Goal: Transaction & Acquisition: Purchase product/service

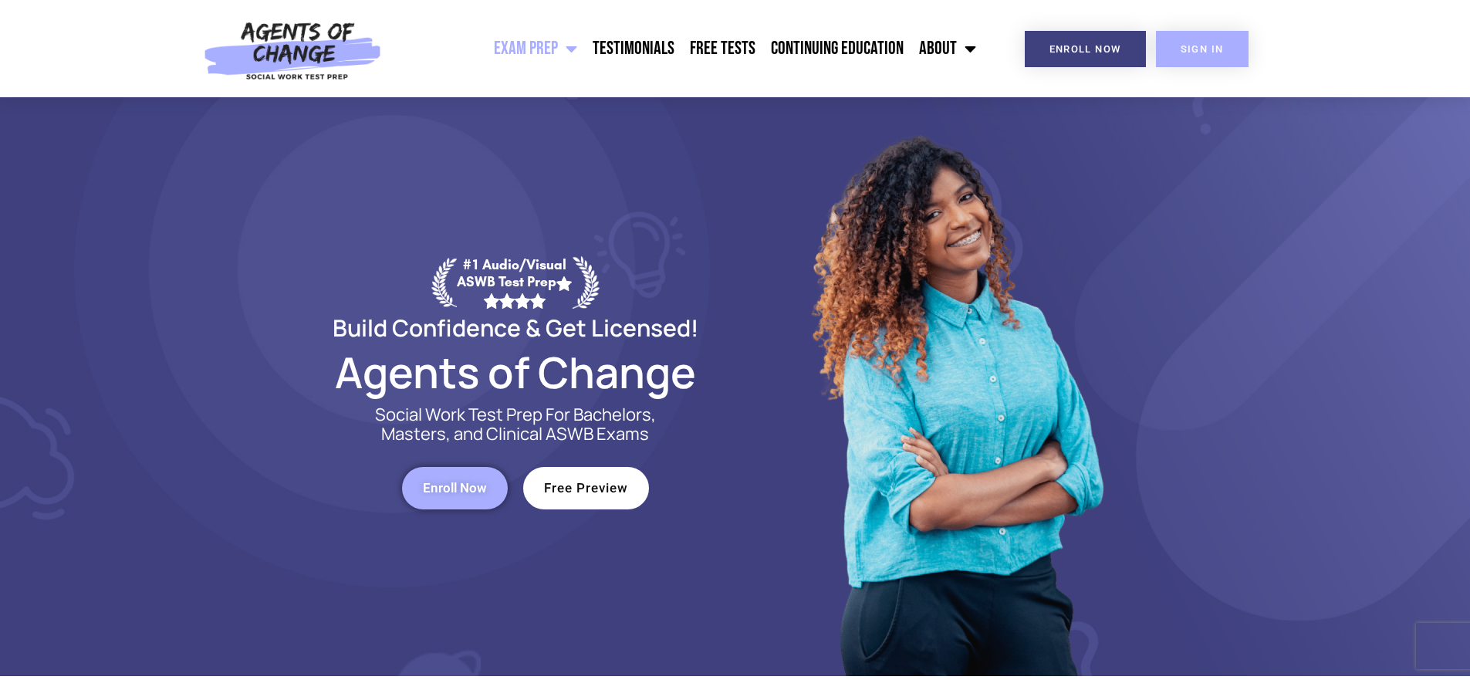
click at [1181, 42] on link "SIGN IN" at bounding box center [1202, 49] width 93 height 36
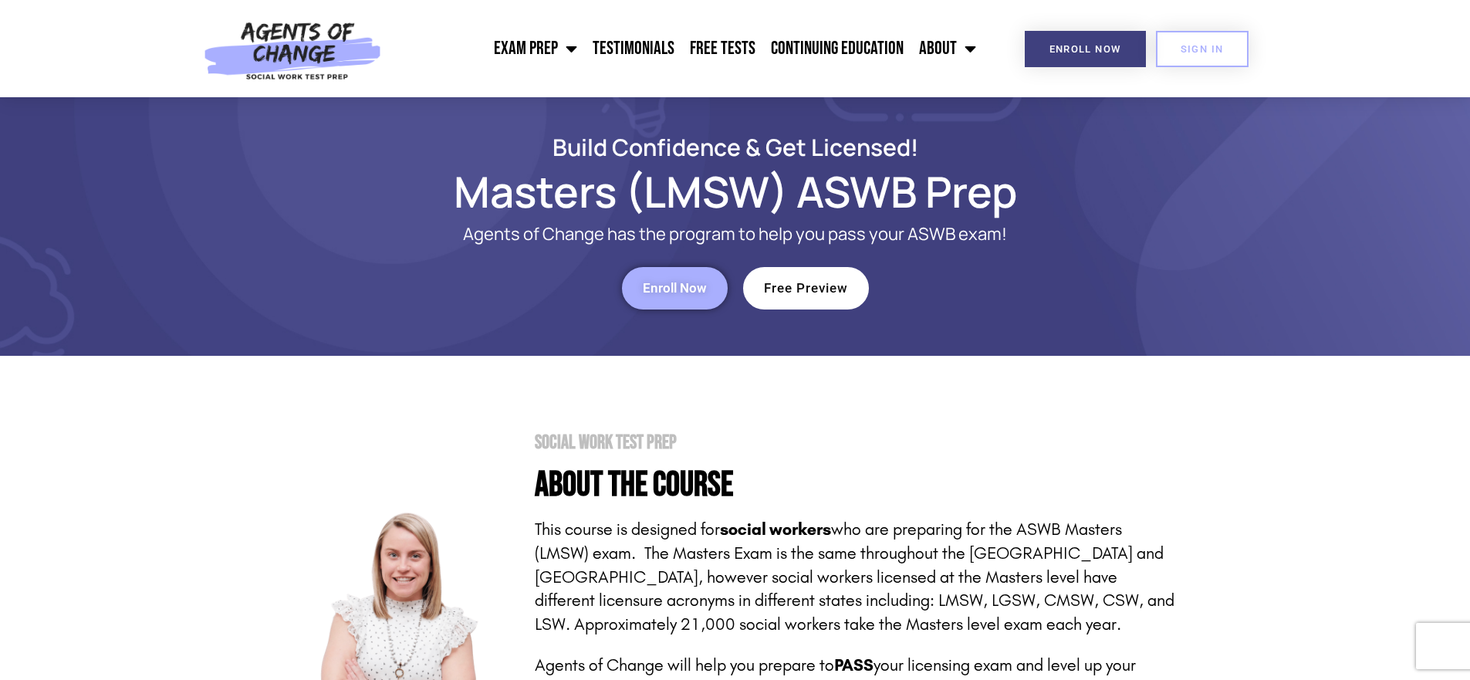
click at [665, 289] on span "Enroll Now" at bounding box center [675, 288] width 64 height 13
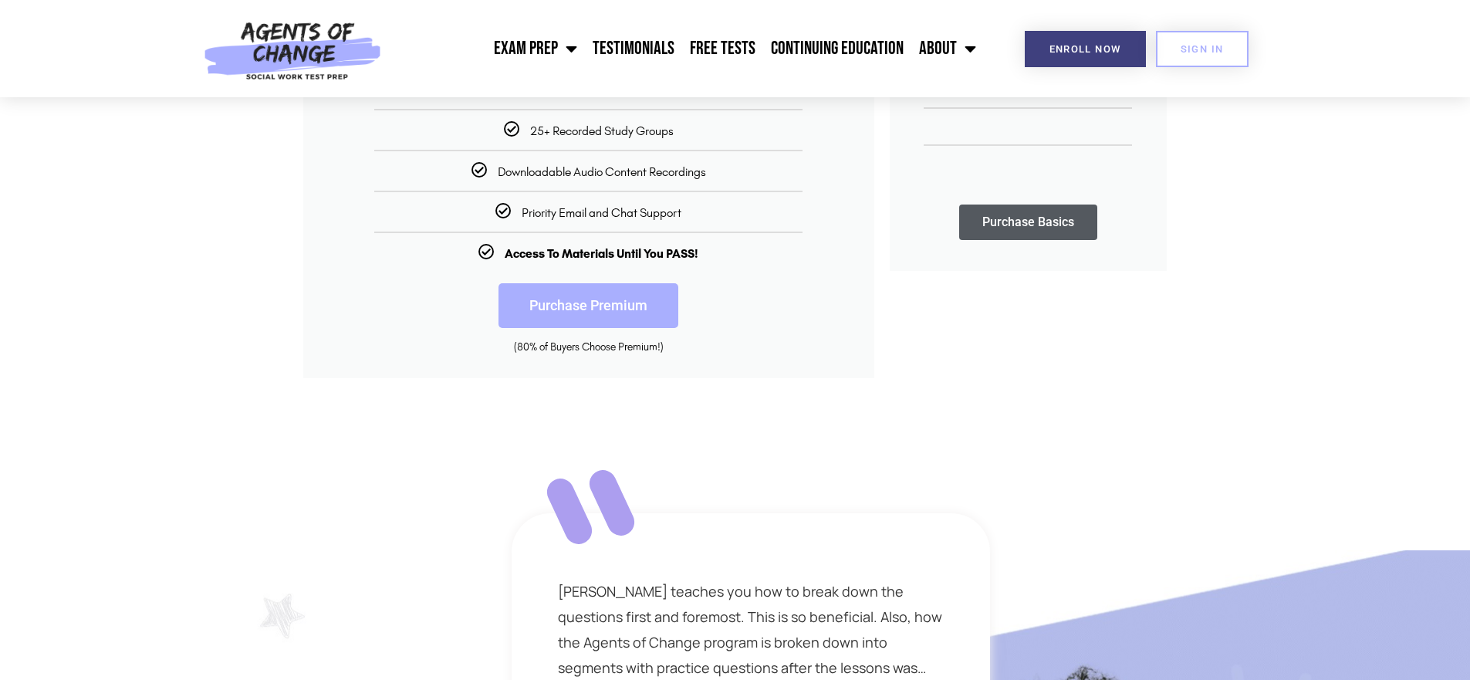
scroll to position [463, 0]
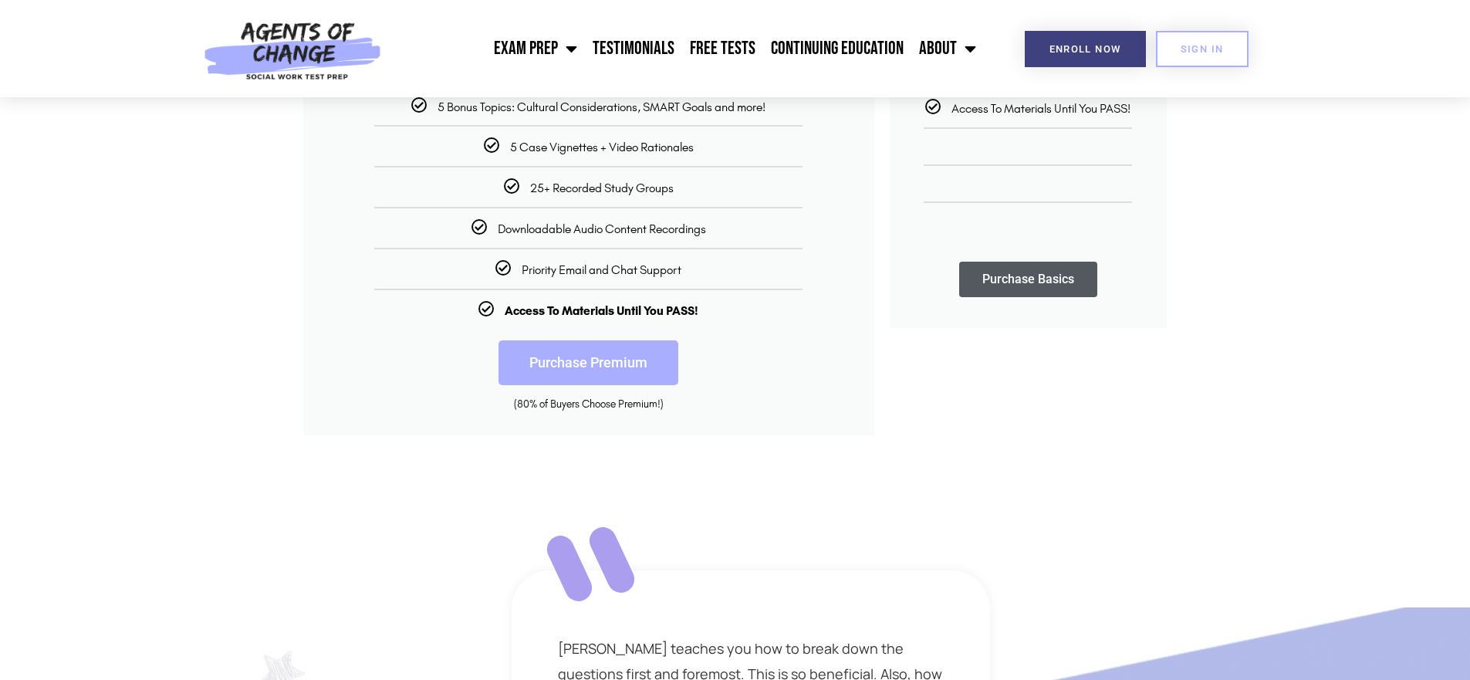
click at [615, 363] on link "Purchase Premium" at bounding box center [588, 362] width 180 height 45
